Goal: Task Accomplishment & Management: Manage account settings

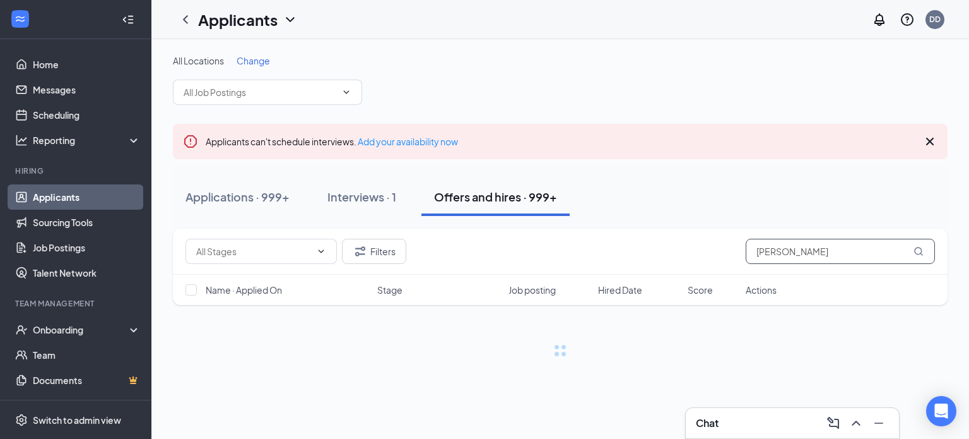
drag, startPoint x: 808, startPoint y: 252, endPoint x: 607, endPoint y: 222, distance: 203.5
click at [607, 223] on div "All Locations Change Applicants can't schedule interviews. Add your availabilit…" at bounding box center [560, 205] width 775 height 302
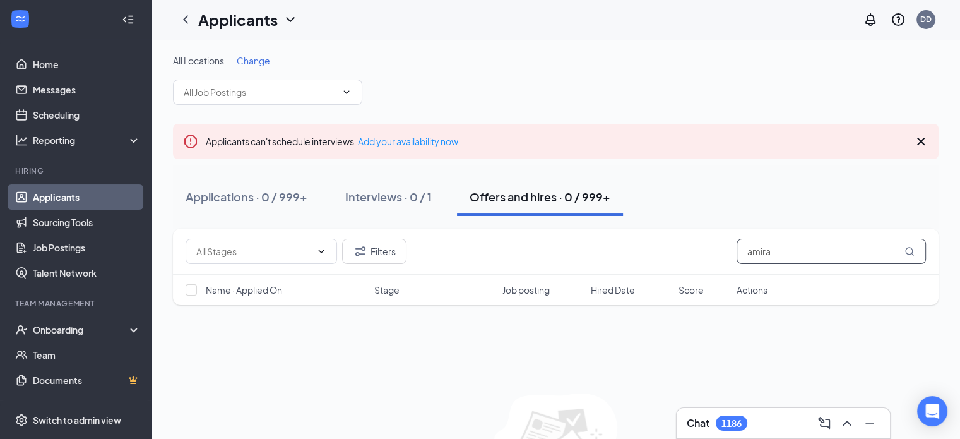
type input "amira"
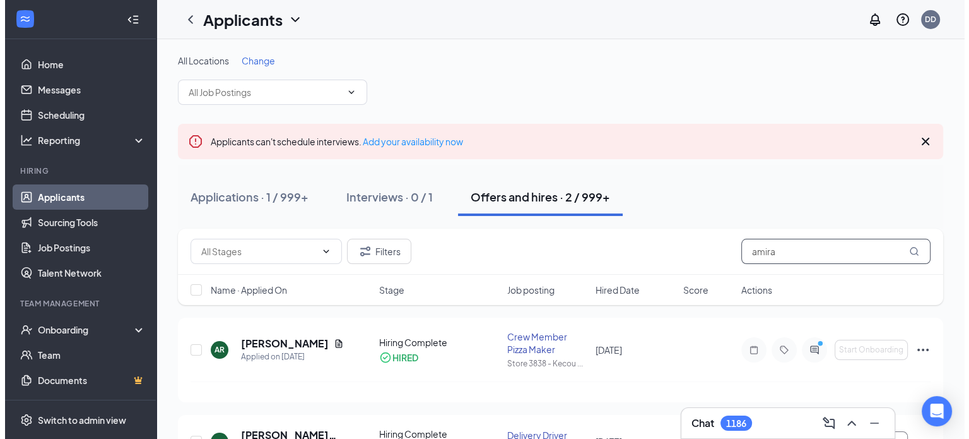
scroll to position [81, 0]
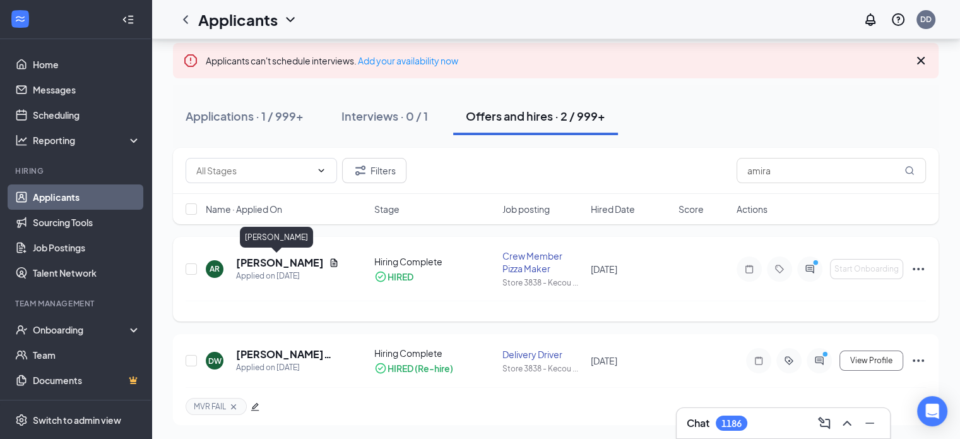
click at [293, 267] on h5 "Amira Rogers" at bounding box center [280, 263] width 88 height 14
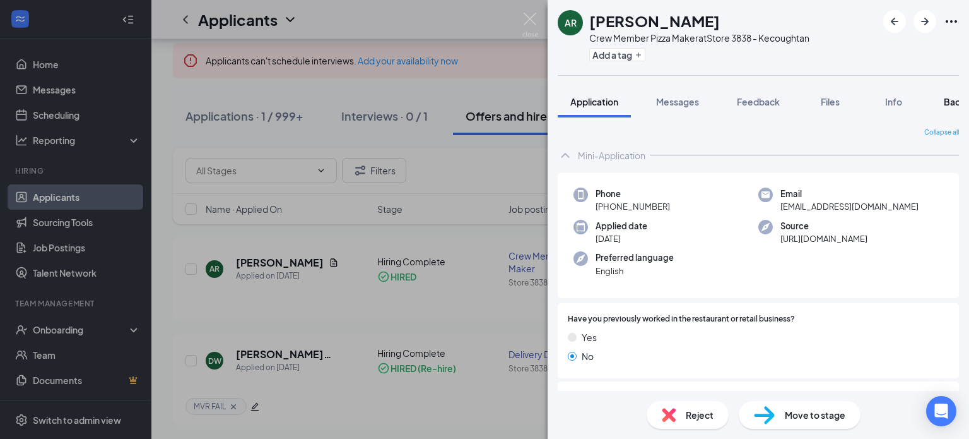
click at [950, 103] on span "Background" at bounding box center [970, 101] width 52 height 11
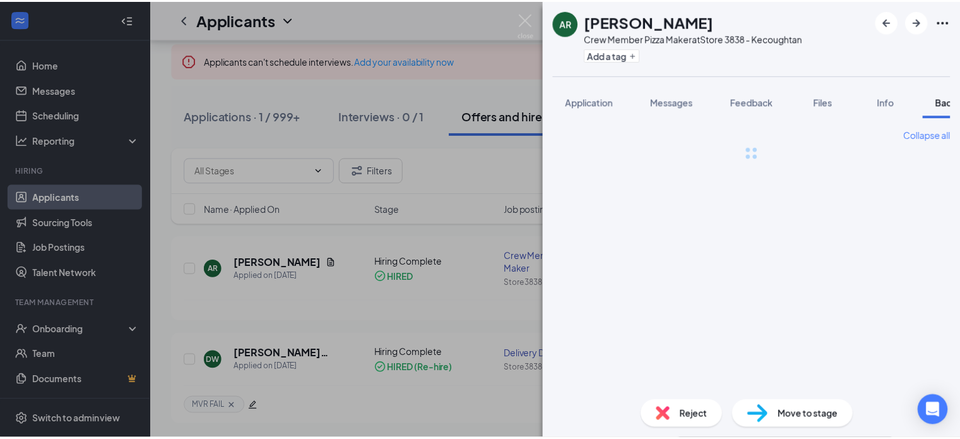
scroll to position [0, 51]
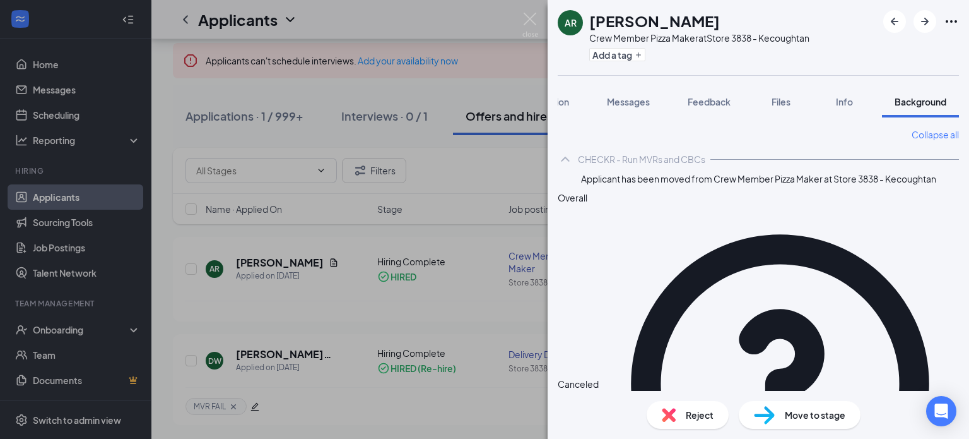
click at [532, 18] on img at bounding box center [530, 25] width 16 height 25
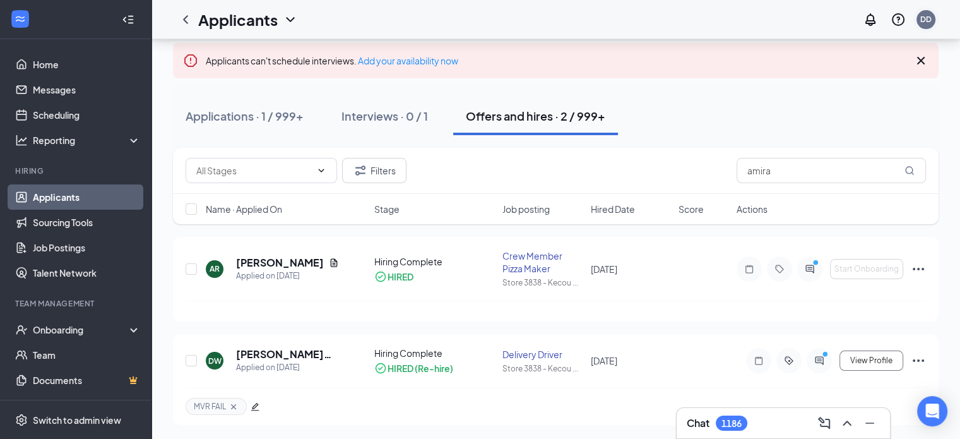
click at [919, 20] on div "DD" at bounding box center [925, 19] width 19 height 19
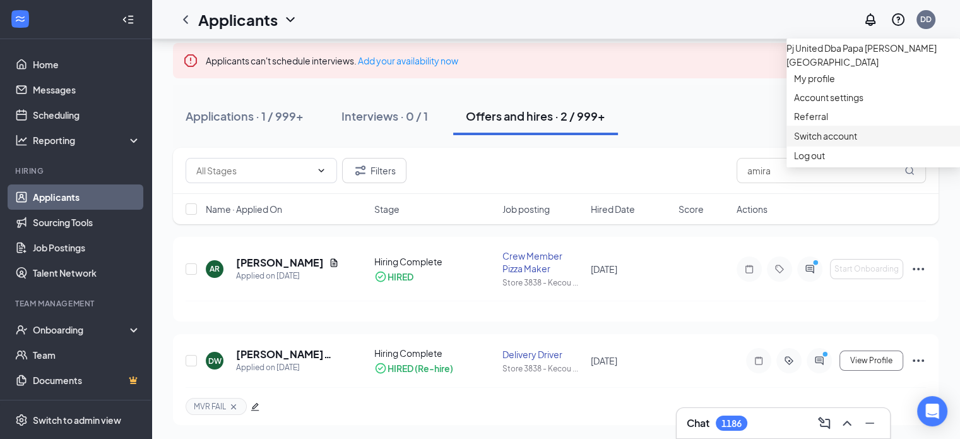
click at [856, 141] on link "Switch account" at bounding box center [825, 135] width 63 height 11
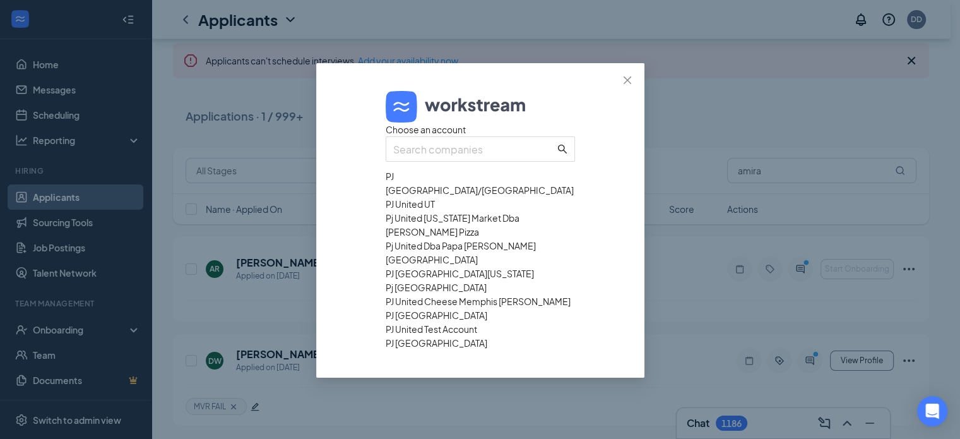
click at [434, 197] on div "PJ [GEOGRAPHIC_DATA]/[GEOGRAPHIC_DATA]" at bounding box center [480, 183] width 189 height 28
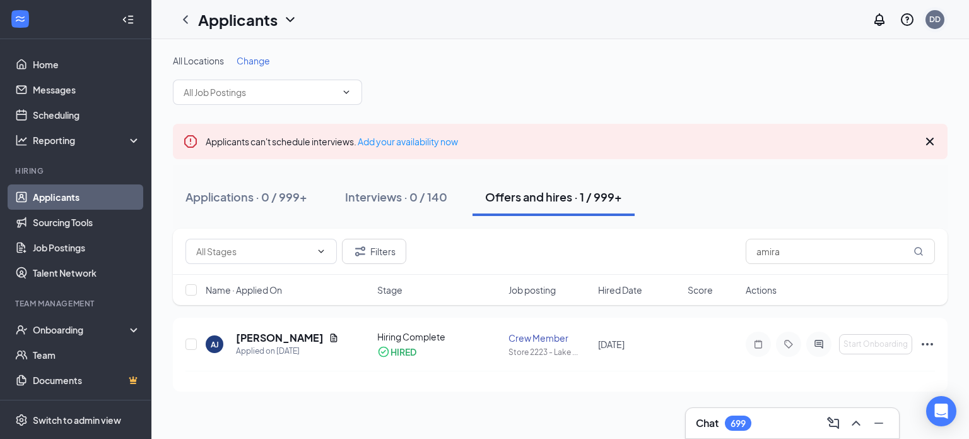
click at [936, 22] on div "DD" at bounding box center [934, 19] width 11 height 11
click at [646, 53] on div "All Locations Change Applicants can't schedule interviews. Add your availabilit…" at bounding box center [560, 222] width 818 height 367
drag, startPoint x: 722, startPoint y: 235, endPoint x: 652, endPoint y: 232, distance: 69.5
click at [660, 233] on div "Filters amira" at bounding box center [560, 251] width 775 height 46
type input "kawonas"
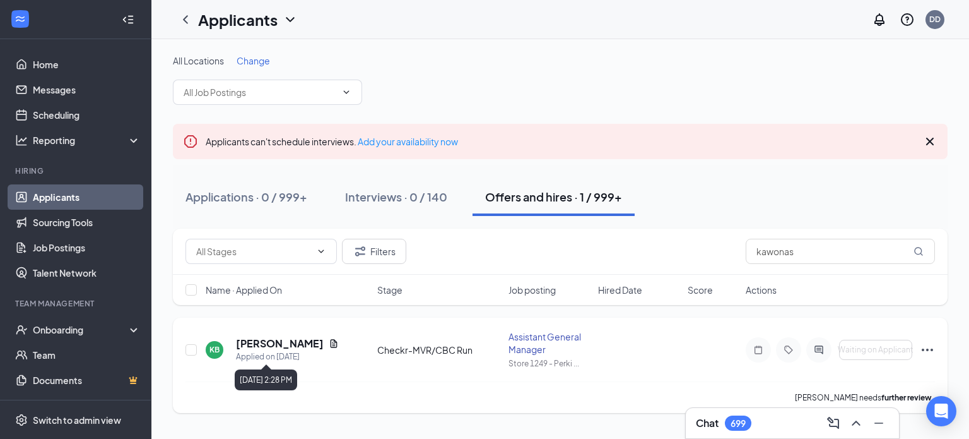
click at [273, 350] on div "Applied on [DATE]" at bounding box center [287, 356] width 103 height 13
click at [273, 343] on h5 "[PERSON_NAME]" at bounding box center [280, 343] width 88 height 14
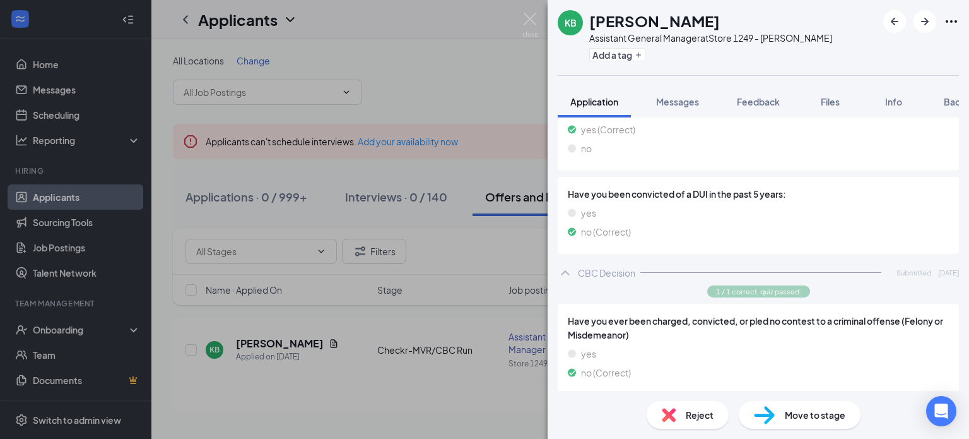
scroll to position [1330, 0]
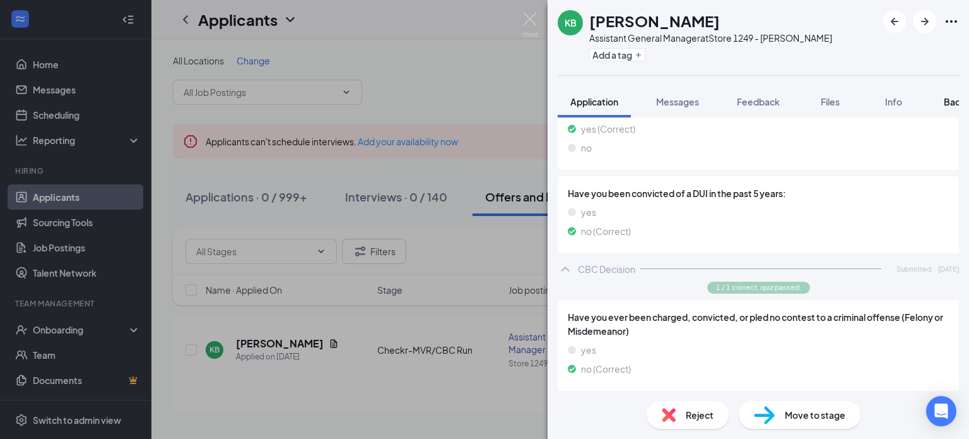
click at [945, 103] on button "Background" at bounding box center [969, 102] width 77 height 32
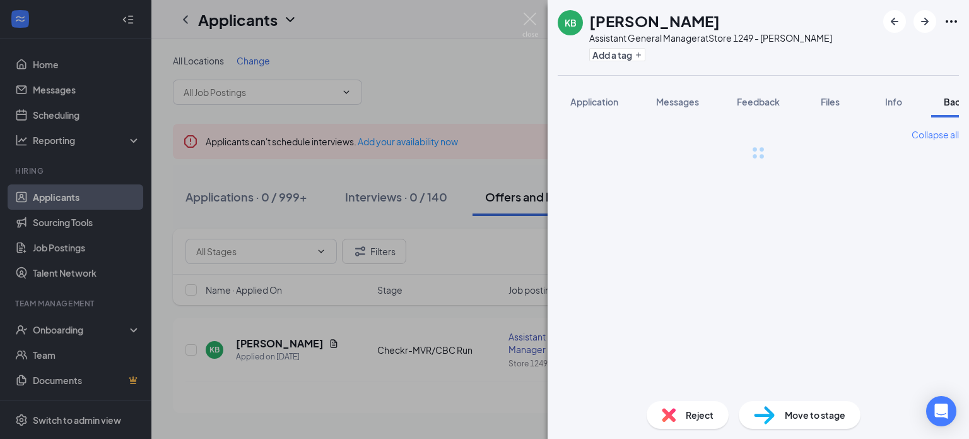
scroll to position [0, 51]
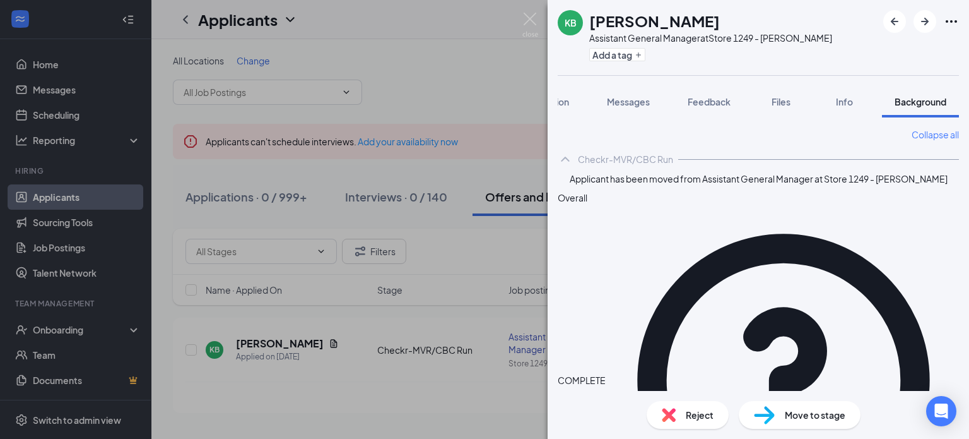
click at [601, 44] on div "Add a tag" at bounding box center [710, 54] width 243 height 21
click at [608, 52] on button "Add a tag" at bounding box center [617, 54] width 56 height 13
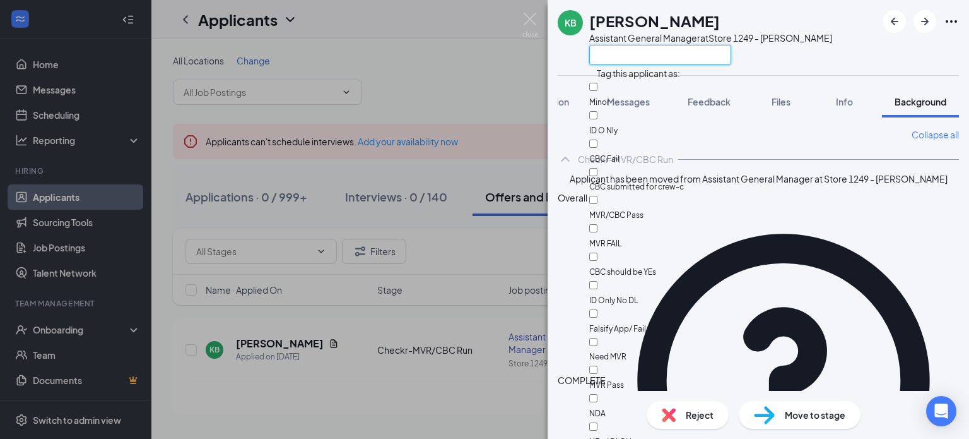
click at [608, 52] on input "text" at bounding box center [660, 55] width 142 height 20
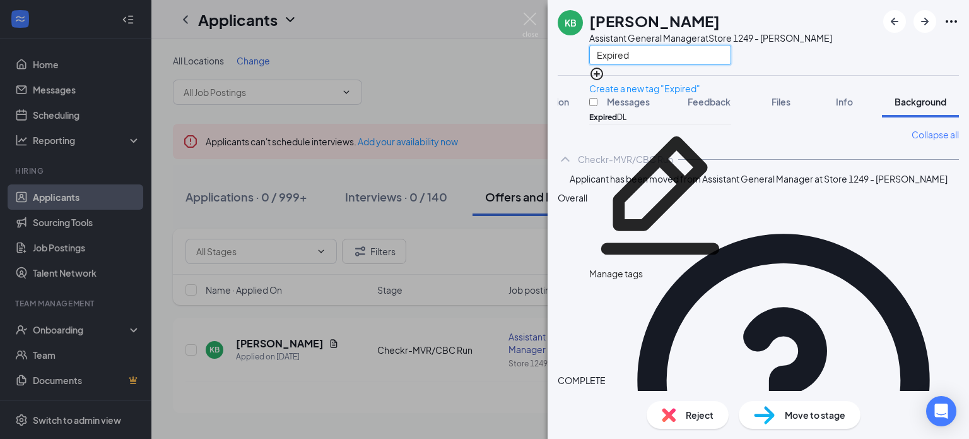
type input "Expired"
click at [598, 98] on input "Expired DL" at bounding box center [593, 102] width 8 height 8
checkbox input "true"
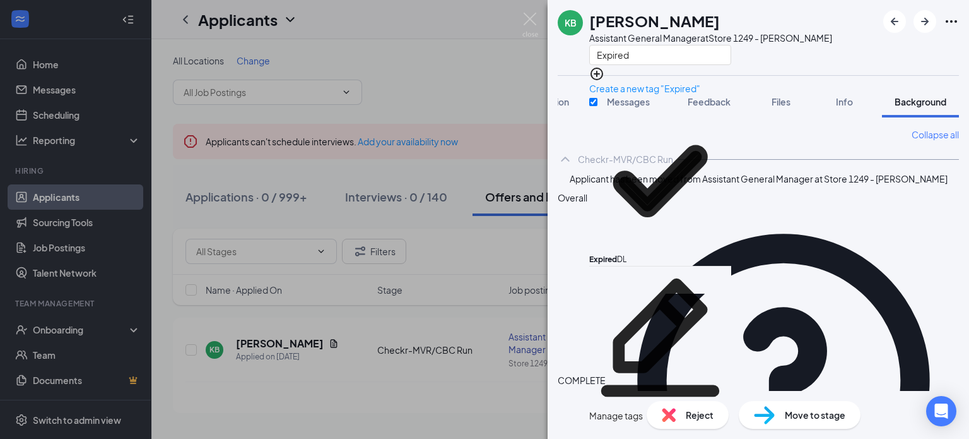
click at [772, 54] on div "Expired" at bounding box center [710, 54] width 243 height 21
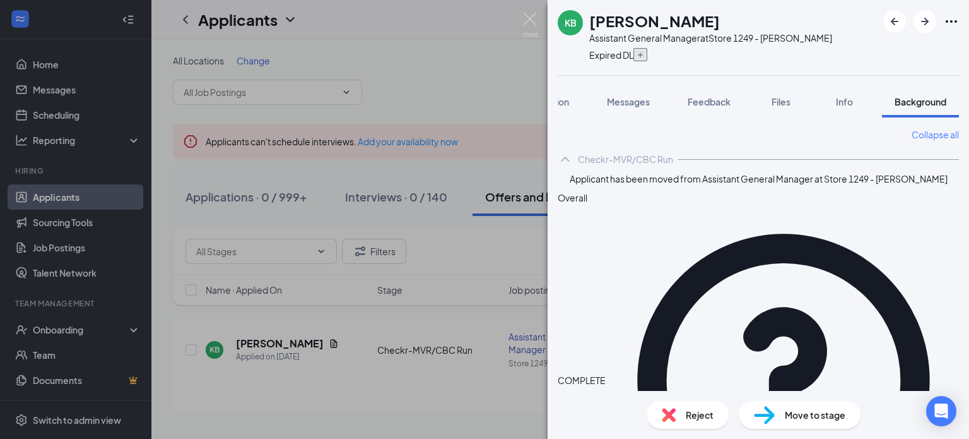
click at [643, 52] on icon "Plus" at bounding box center [640, 54] width 5 height 5
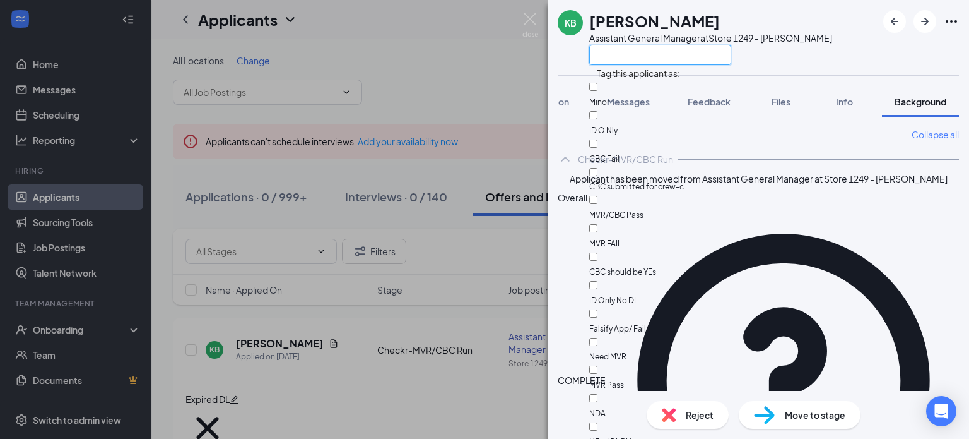
click at [649, 53] on input "text" at bounding box center [660, 55] width 142 height 20
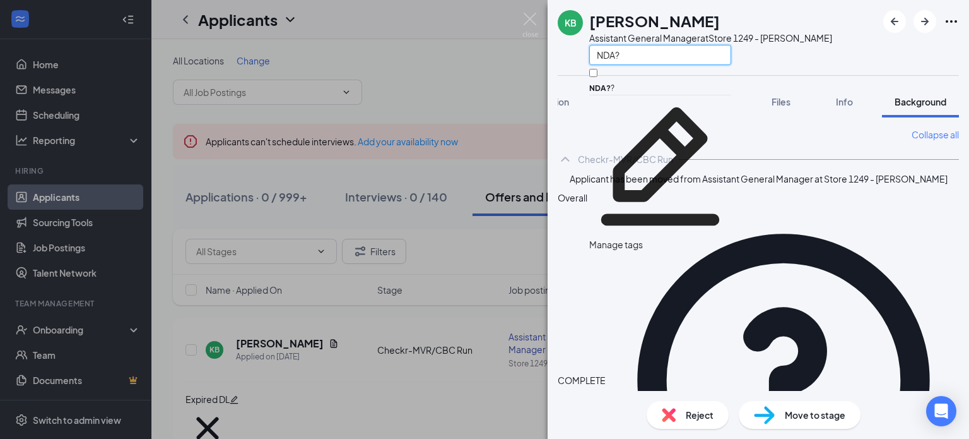
type input "NDA?"
click at [598, 74] on input "NDA? ?" at bounding box center [593, 73] width 8 height 8
checkbox input "true"
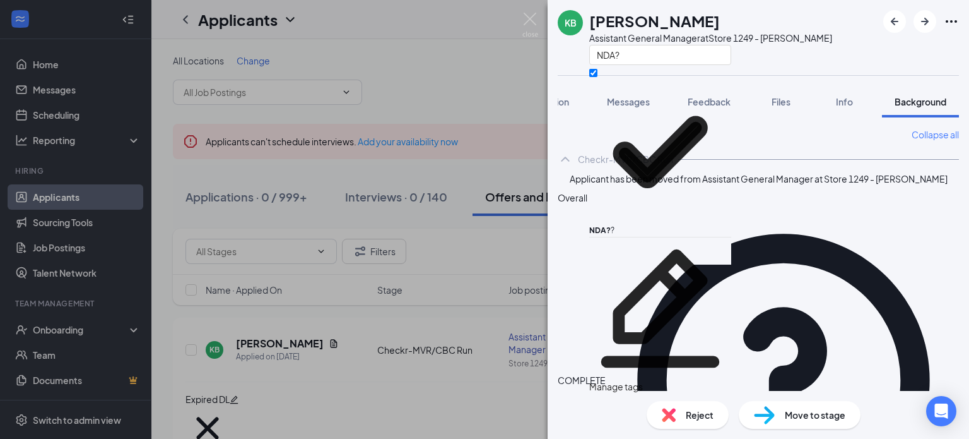
click at [475, 78] on div "KB [PERSON_NAME] Assistant General Manager at Store 1249 - [PERSON_NAME] NDA? A…" at bounding box center [484, 219] width 969 height 439
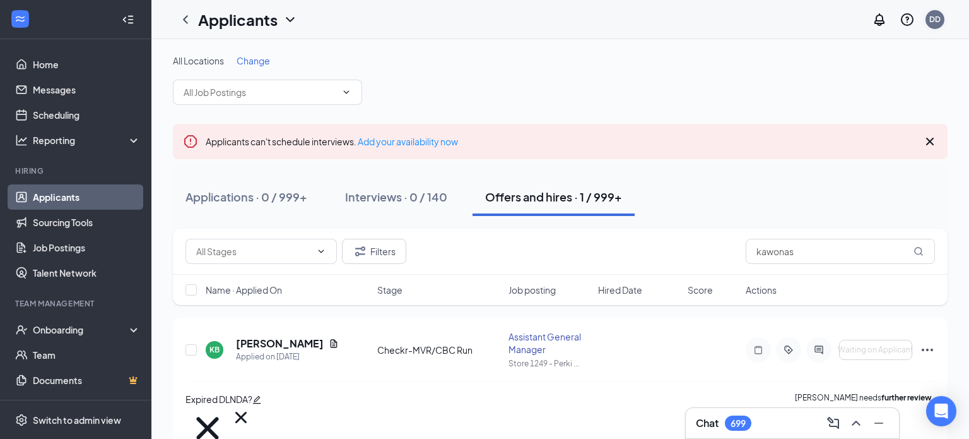
click at [934, 21] on div "DD" at bounding box center [934, 19] width 11 height 11
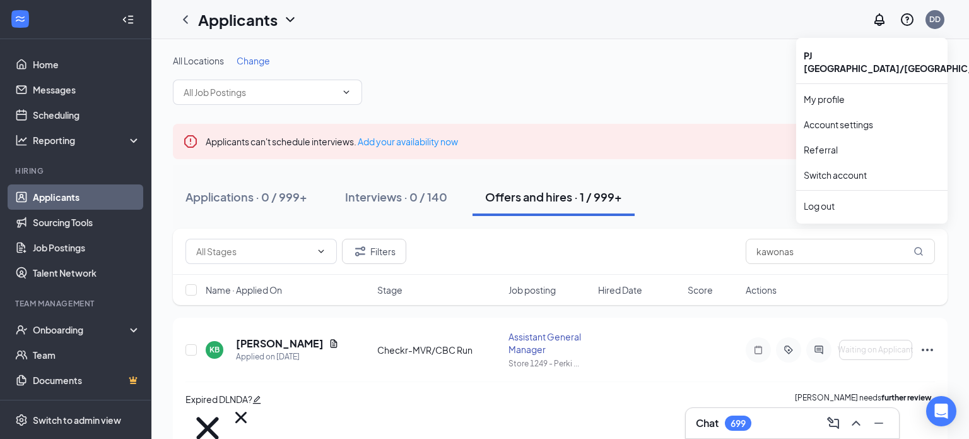
drag, startPoint x: 746, startPoint y: 71, endPoint x: 767, endPoint y: 123, distance: 56.0
click at [747, 72] on div "All Locations Change" at bounding box center [560, 79] width 775 height 50
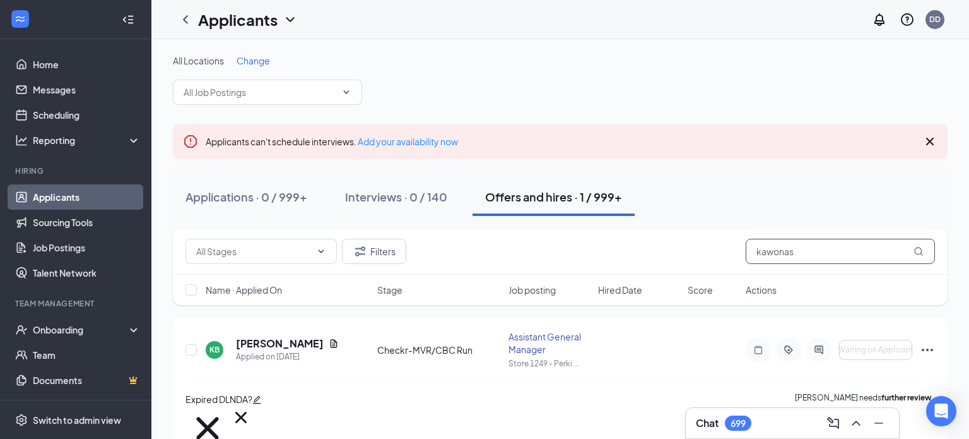
drag, startPoint x: 847, startPoint y: 261, endPoint x: 706, endPoint y: 253, distance: 141.0
click at [706, 253] on div "Filters kawonas" at bounding box center [561, 251] width 750 height 25
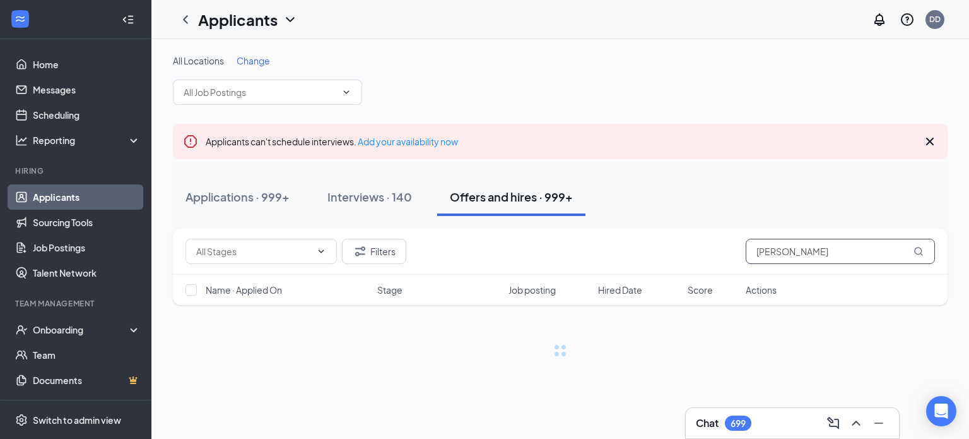
click at [777, 250] on input "[PERSON_NAME]" at bounding box center [840, 251] width 189 height 25
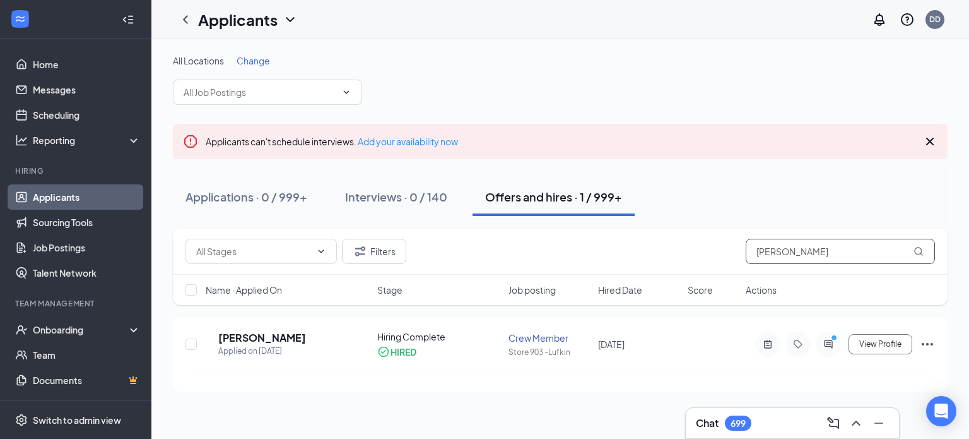
type input "[PERSON_NAME]"
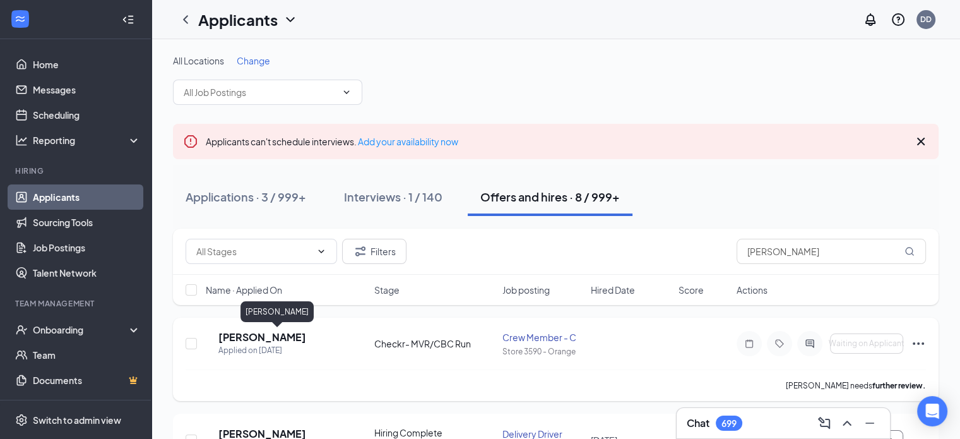
click at [256, 339] on h5 "[PERSON_NAME]" at bounding box center [262, 337] width 88 height 14
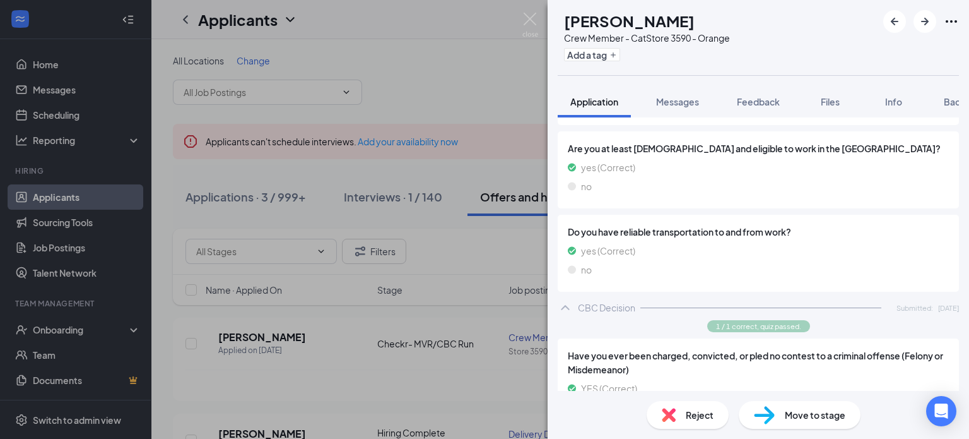
scroll to position [725, 0]
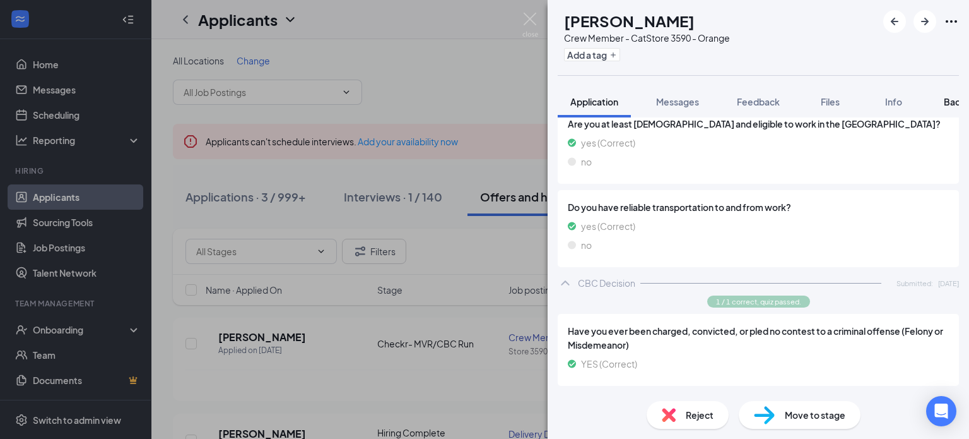
click at [952, 102] on span "Background" at bounding box center [970, 101] width 52 height 11
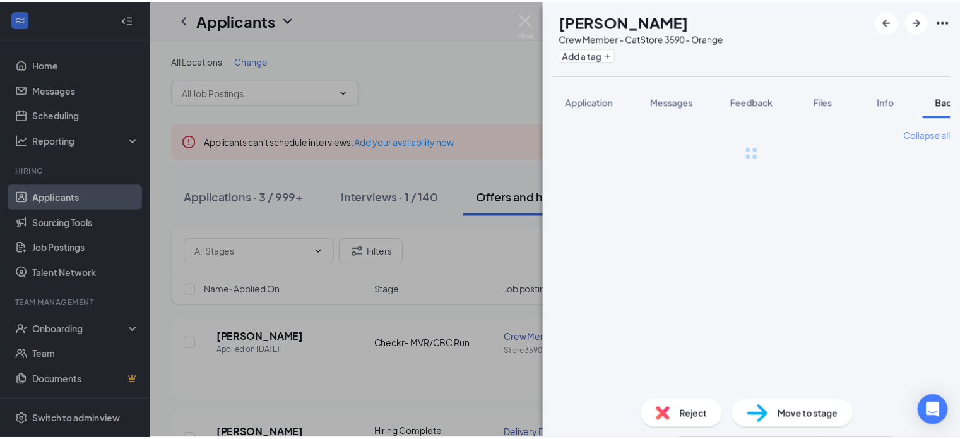
scroll to position [0, 51]
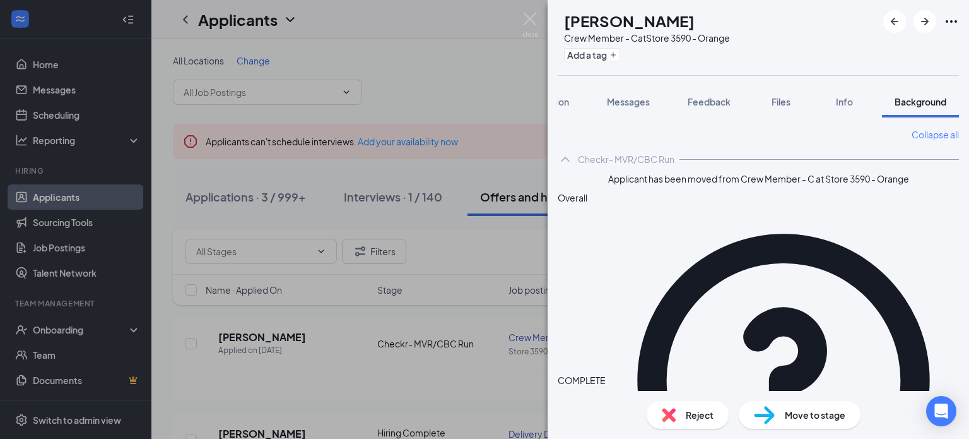
click at [617, 57] on button "Add a tag" at bounding box center [592, 54] width 56 height 13
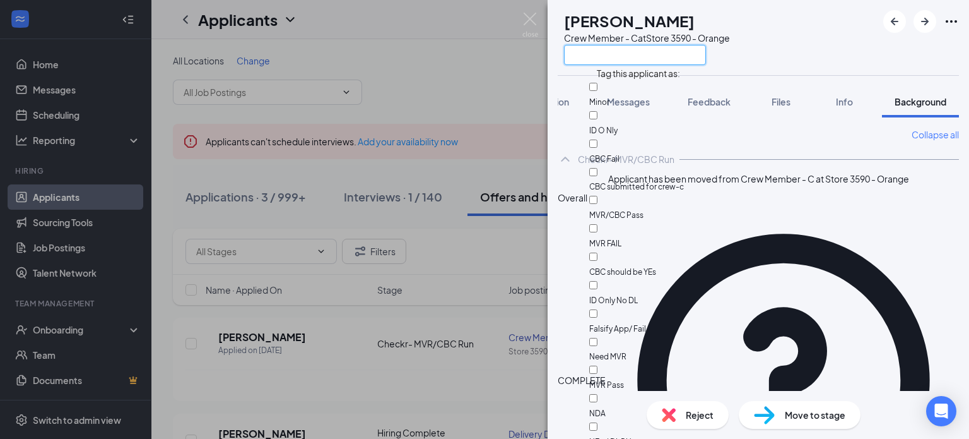
click at [618, 55] on input "text" at bounding box center [635, 55] width 142 height 20
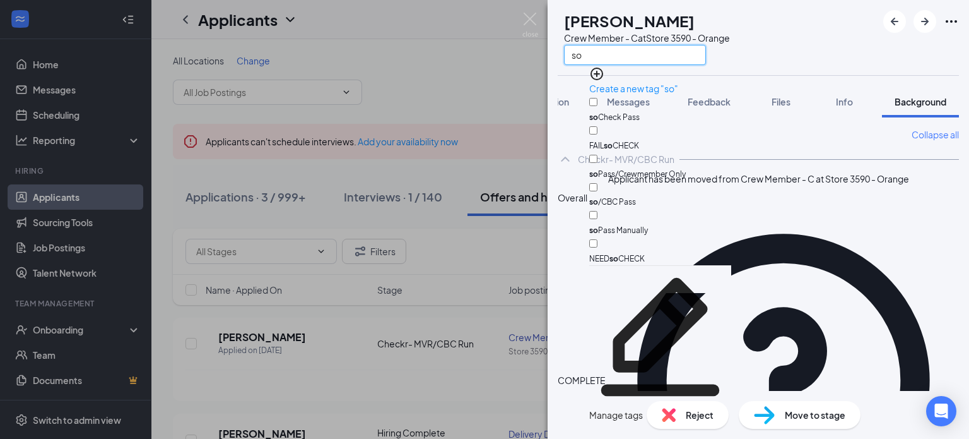
type input "so"
click at [598, 183] on input "so /CBC Pass" at bounding box center [593, 187] width 8 height 8
checkbox input "true"
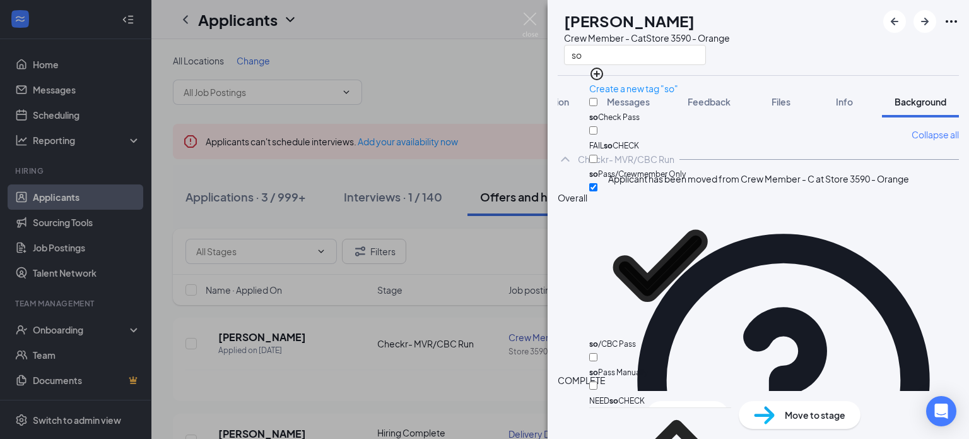
click at [456, 84] on div "MH [PERSON_NAME] Crew Member - C at Store 3590 - Orange so Application Messages…" at bounding box center [484, 219] width 969 height 439
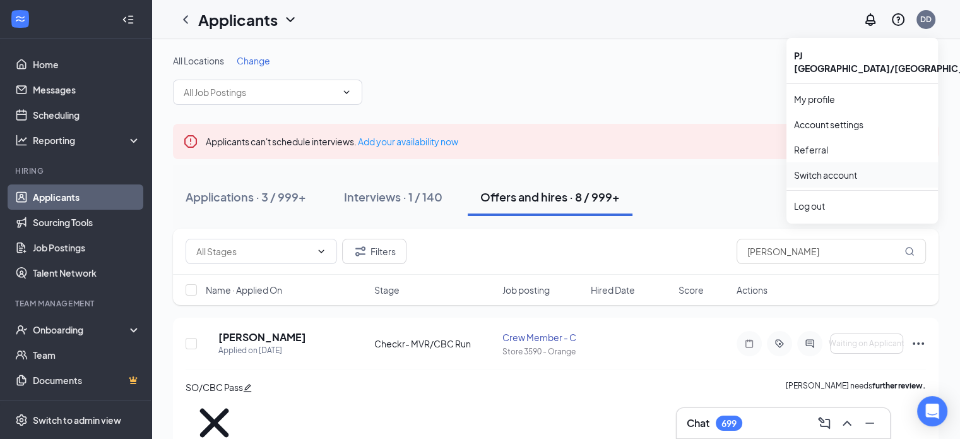
click at [852, 169] on link "Switch account" at bounding box center [825, 174] width 63 height 11
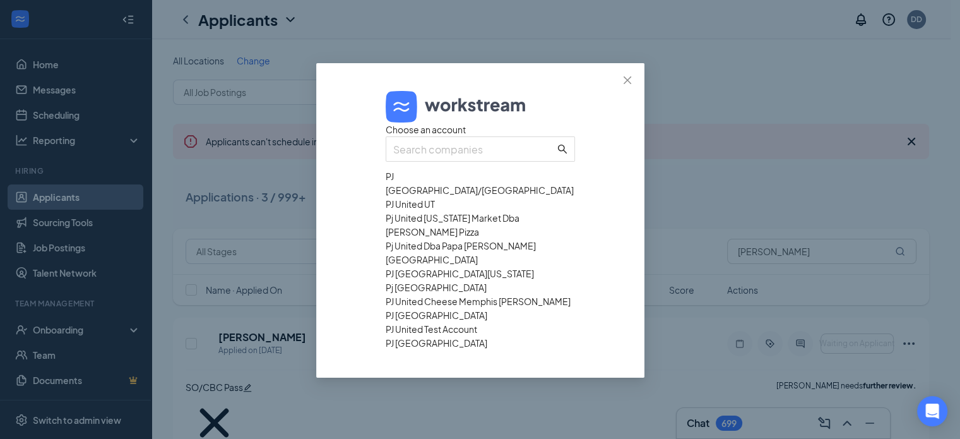
scroll to position [123, 0]
click at [514, 294] on div "PJ United Cheese Memphis [PERSON_NAME]" at bounding box center [480, 301] width 189 height 14
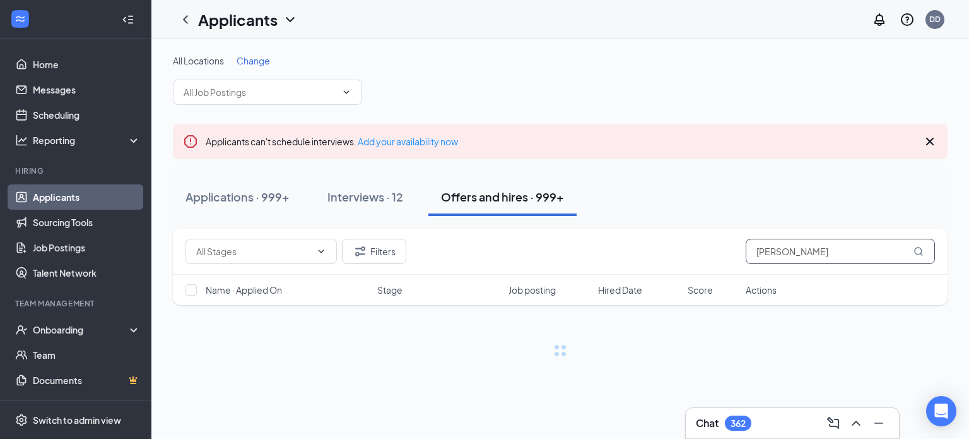
drag, startPoint x: 823, startPoint y: 245, endPoint x: 723, endPoint y: 242, distance: 100.4
click at [733, 247] on div "Filters Henry" at bounding box center [561, 251] width 750 height 25
type input "wollam"
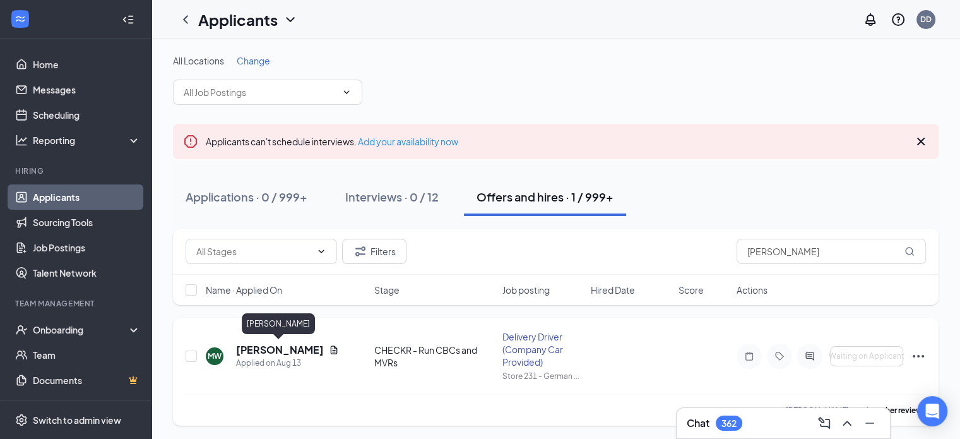
click at [255, 348] on h5 "MICHAEL WOLLAM" at bounding box center [280, 350] width 88 height 14
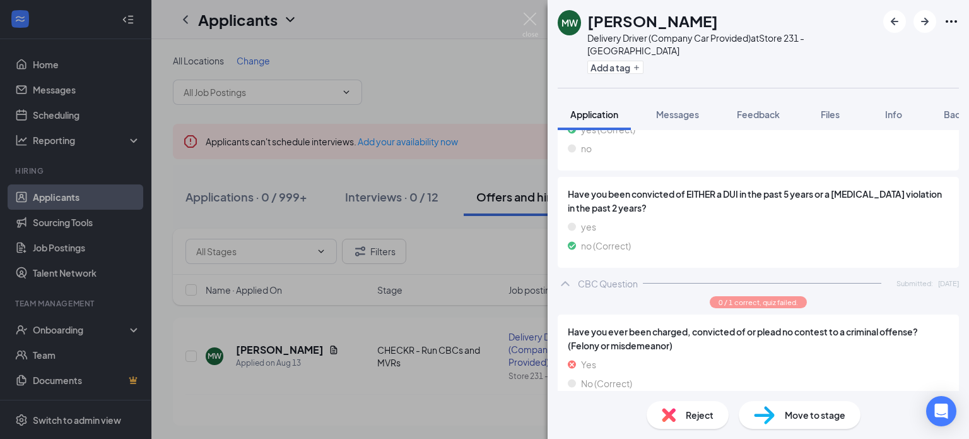
scroll to position [1016, 0]
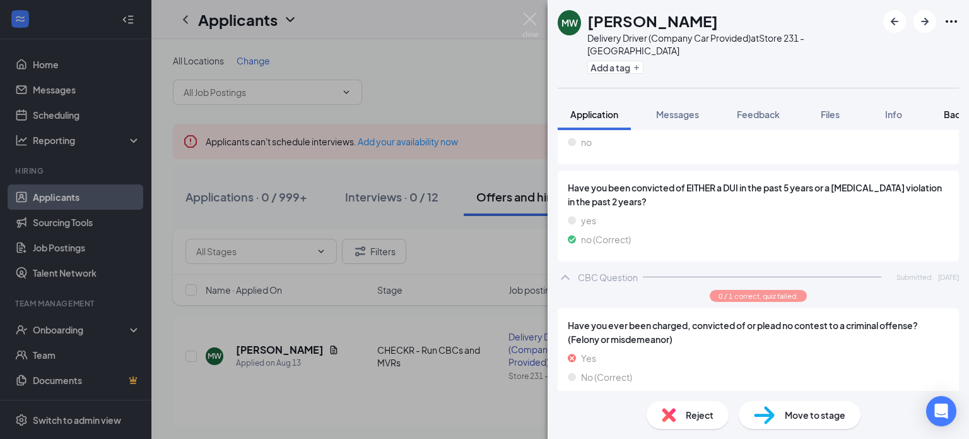
drag, startPoint x: 956, startPoint y: 101, endPoint x: 939, endPoint y: 217, distance: 117.3
click at [956, 109] on span "Background" at bounding box center [970, 114] width 52 height 11
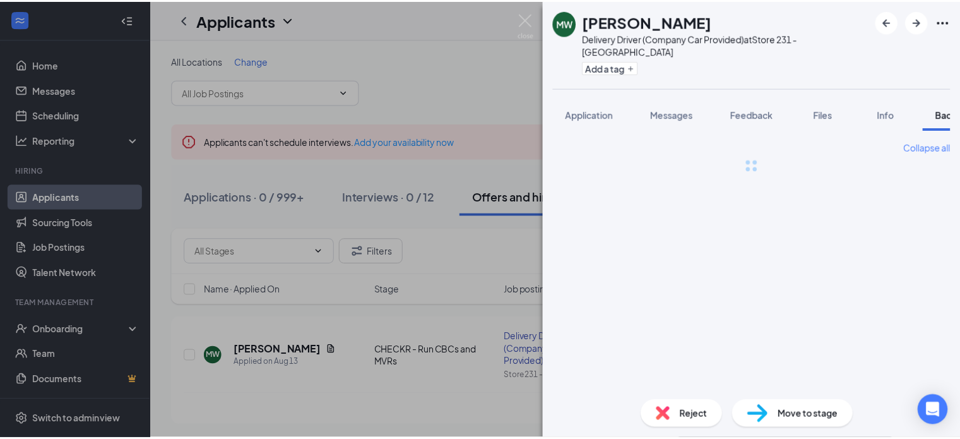
scroll to position [0, 51]
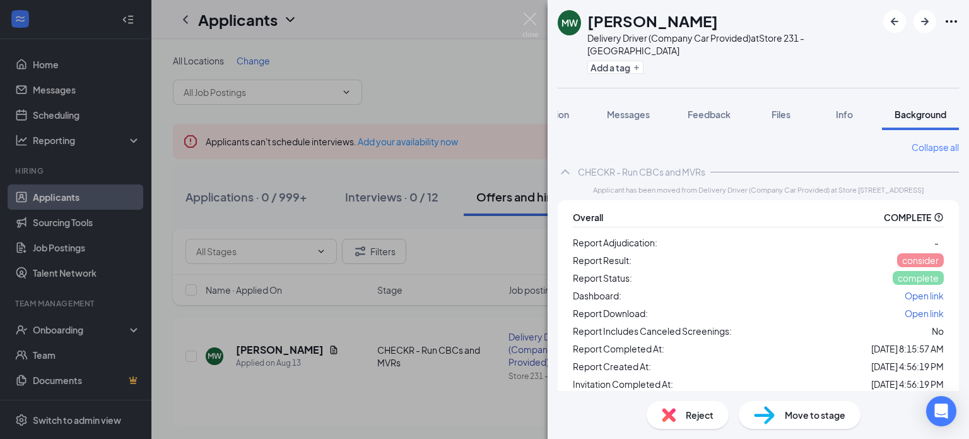
click at [914, 290] on span "Open link" at bounding box center [924, 295] width 39 height 11
click at [628, 61] on button "Add a tag" at bounding box center [615, 67] width 56 height 13
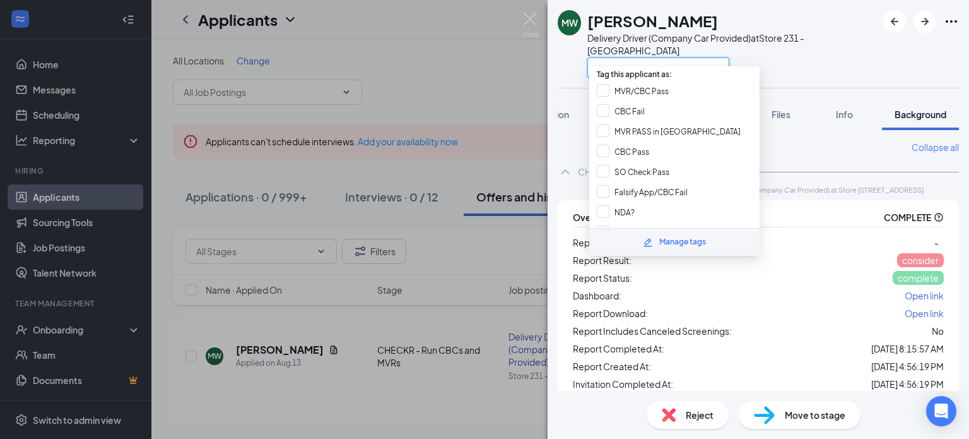
click at [628, 57] on input "text" at bounding box center [658, 67] width 142 height 20
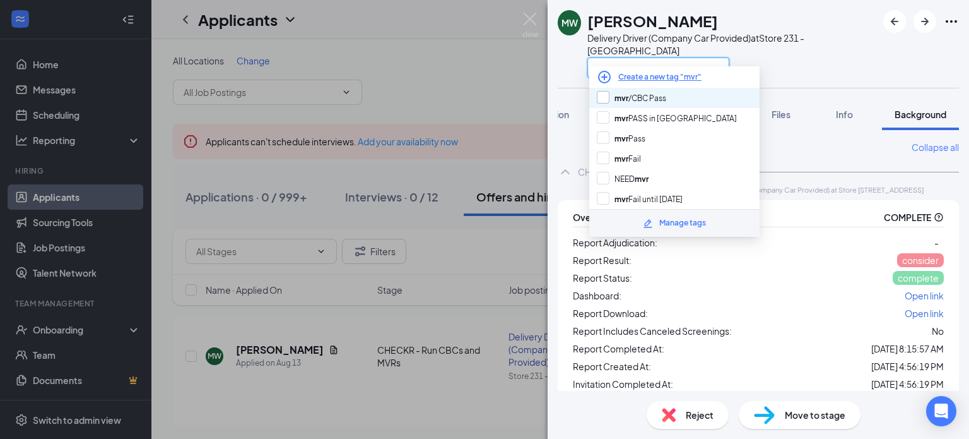
type input "mvr"
click at [604, 98] on input "mvr /CBC Pass" at bounding box center [631, 98] width 69 height 14
checkbox input "true"
click at [413, 42] on div "MW MICHAEL WOLLAM Delivery Driver (Company Car Provided) at Store 231 - Germant…" at bounding box center [484, 219] width 969 height 439
